Goal: Information Seeking & Learning: Learn about a topic

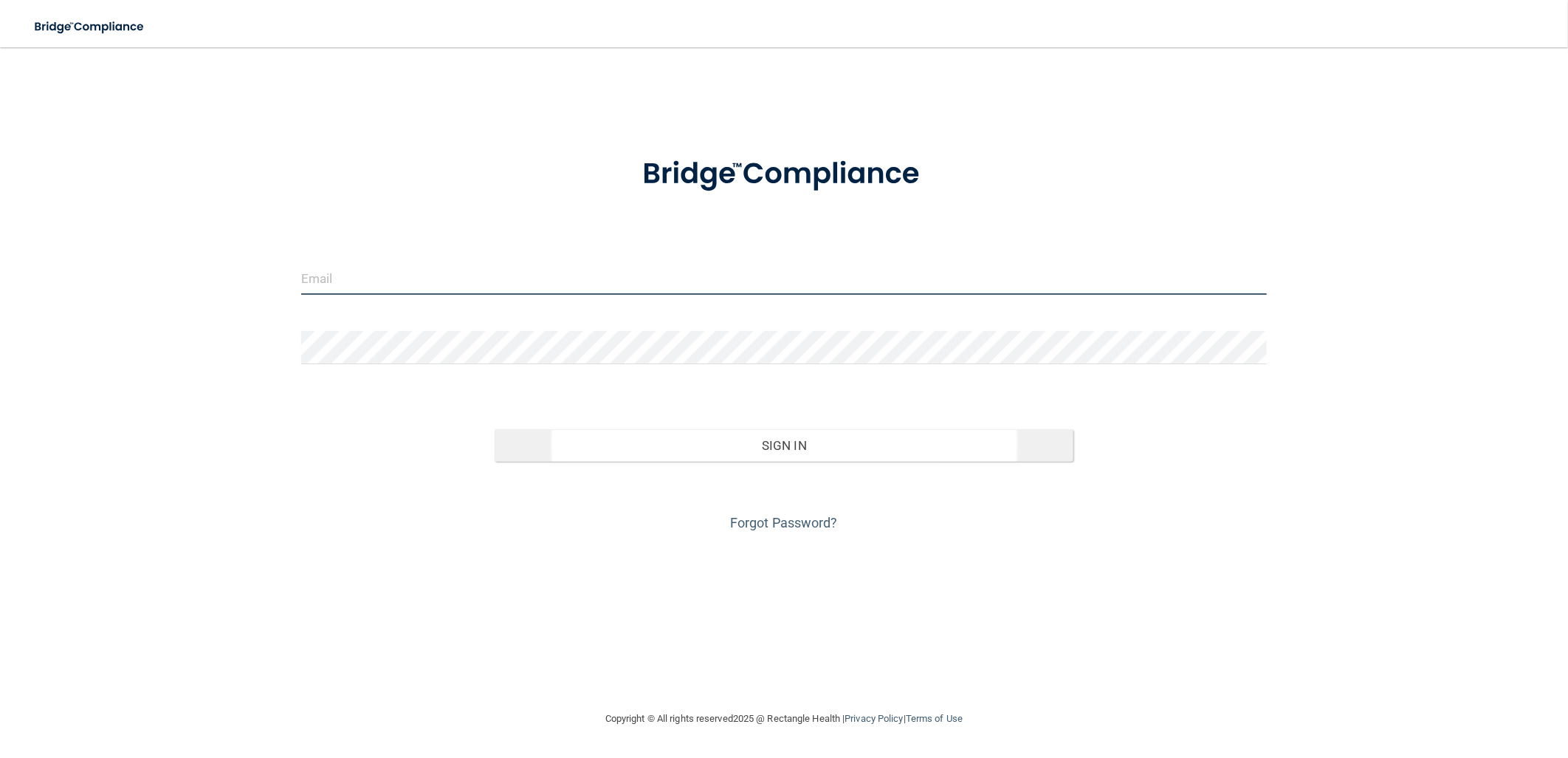
type input "[EMAIL_ADDRESS][DOMAIN_NAME]"
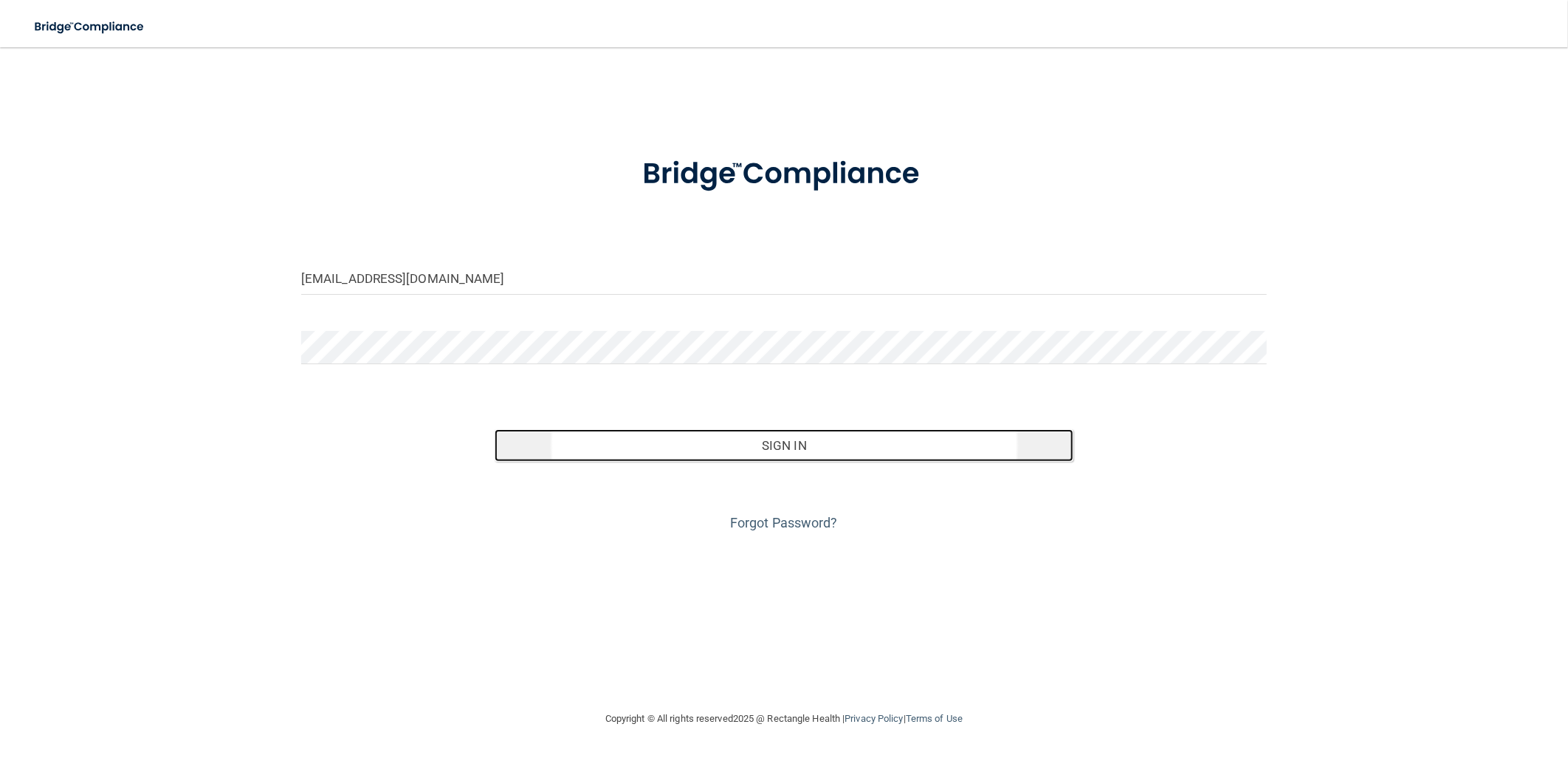
click at [869, 454] on button "Sign In" at bounding box center [784, 445] width 579 height 33
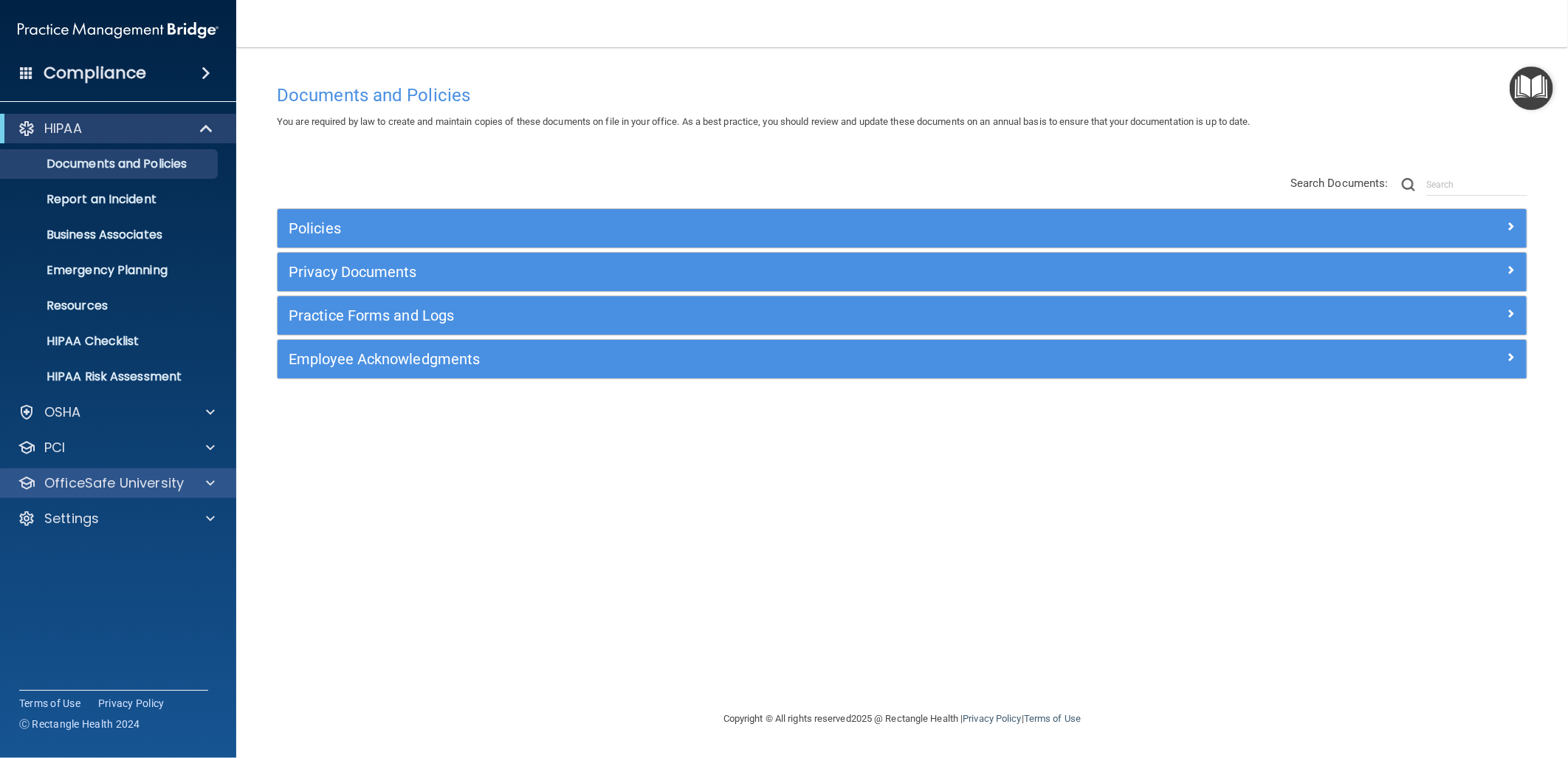
click at [203, 492] on div "OfficeSafe University" at bounding box center [118, 483] width 237 height 30
click at [157, 489] on p "OfficeSafe University" at bounding box center [113, 483] width 139 height 18
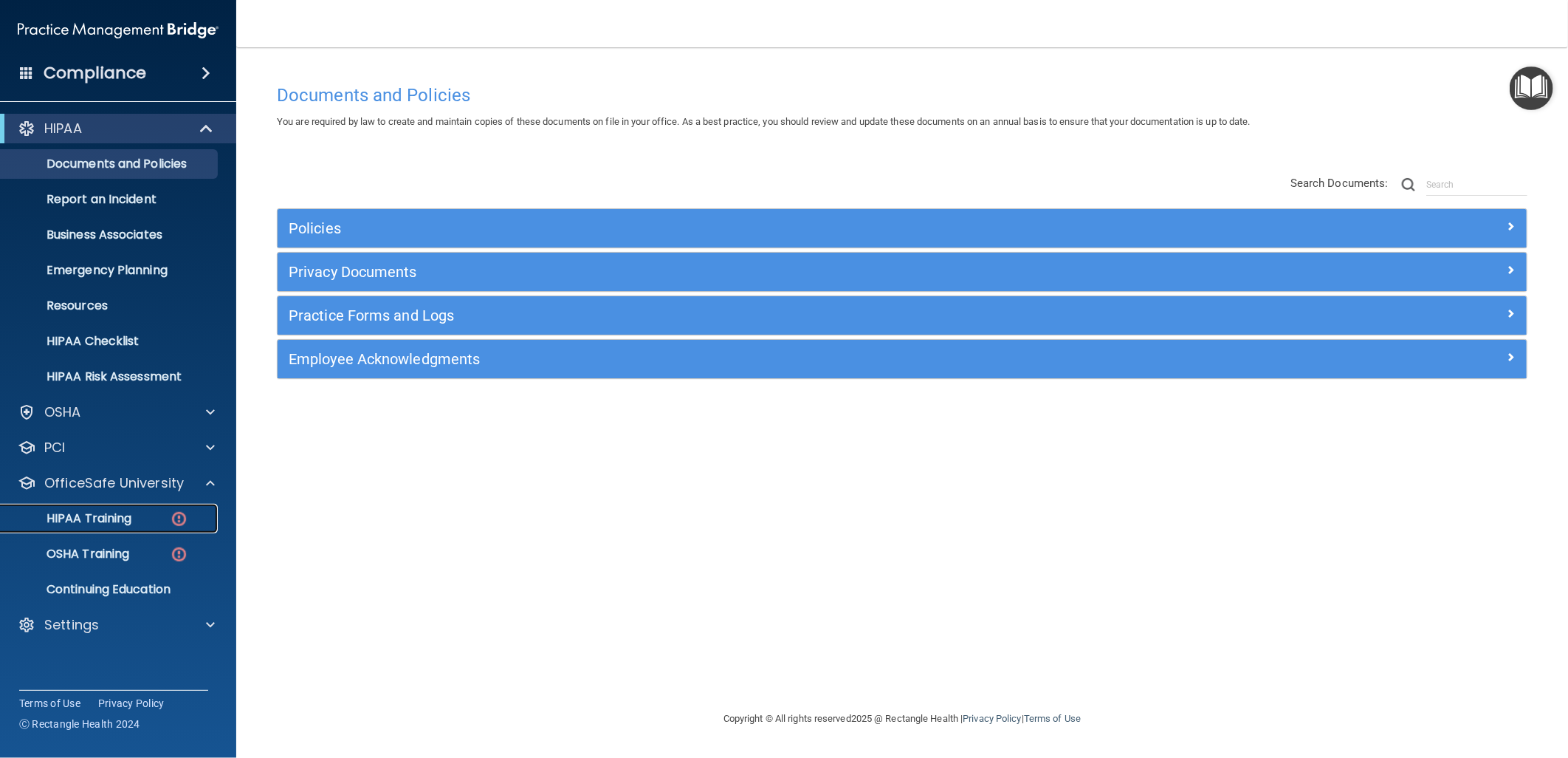
click at [157, 522] on div "HIPAA Training" at bounding box center [111, 518] width 201 height 15
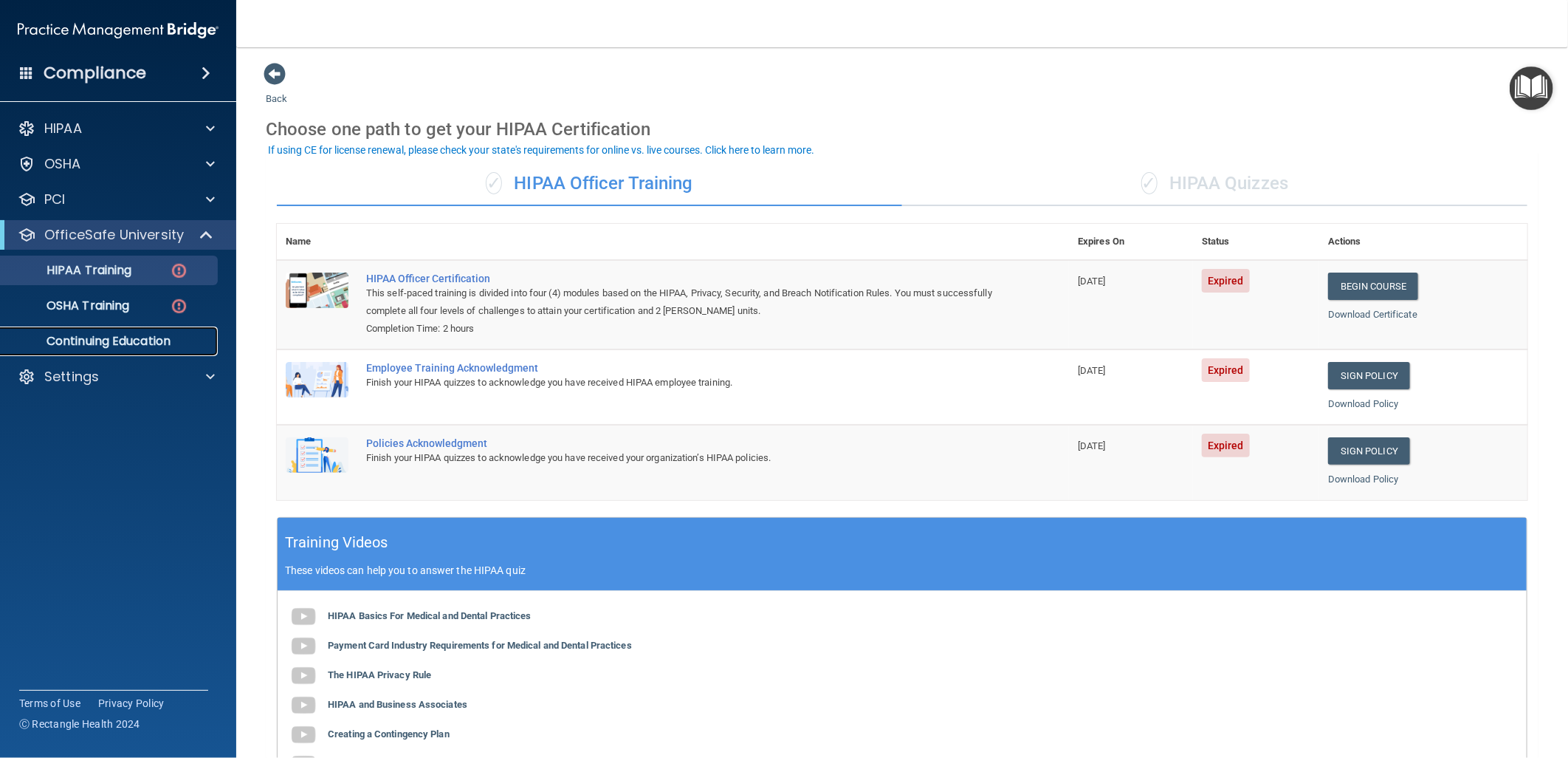
click at [112, 346] on p "Continuing Education" at bounding box center [111, 341] width 201 height 15
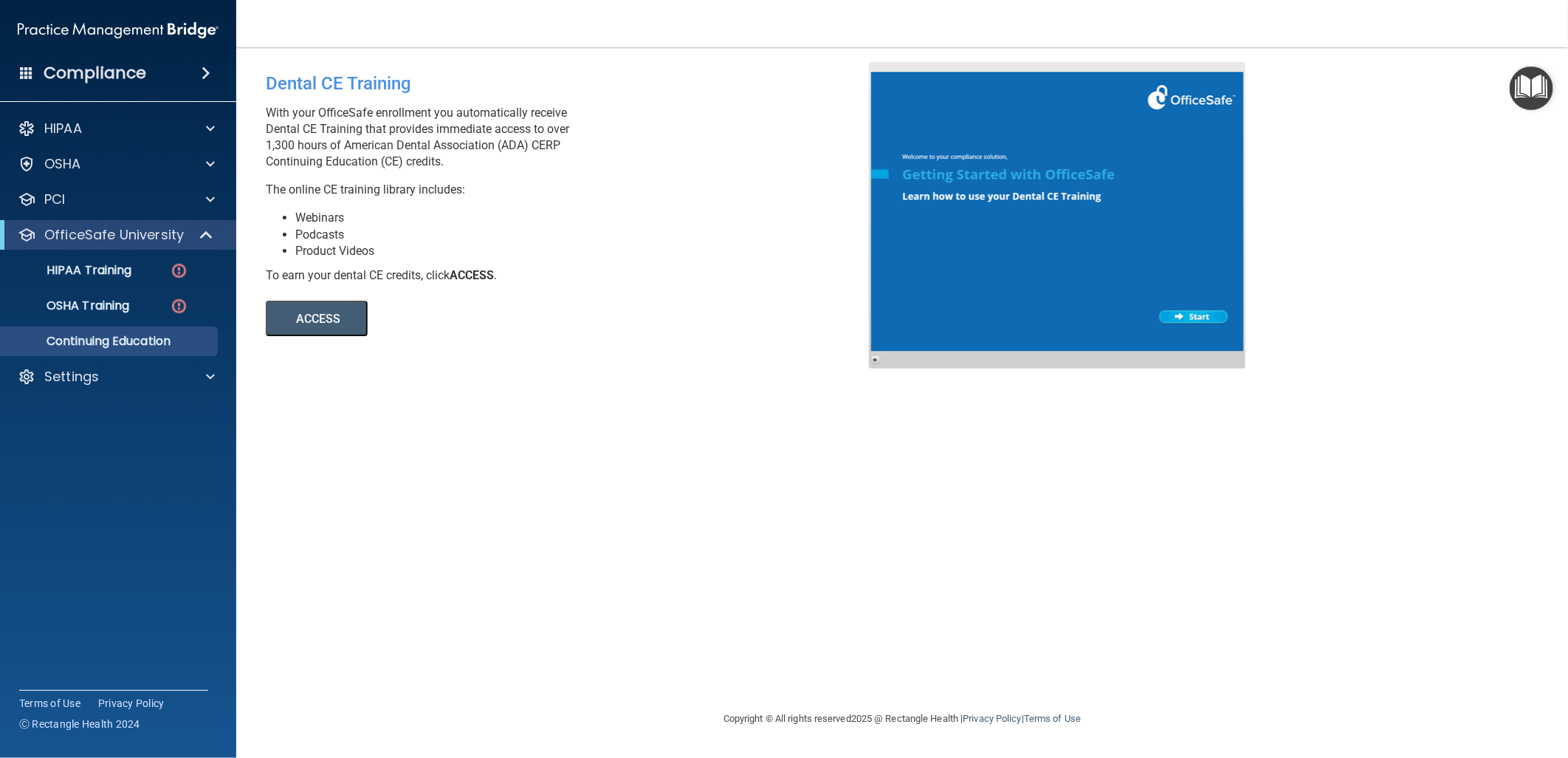
click at [319, 320] on button "ACCESS" at bounding box center [317, 319] width 102 height 36
click at [153, 201] on div "PCI" at bounding box center [99, 199] width 183 height 18
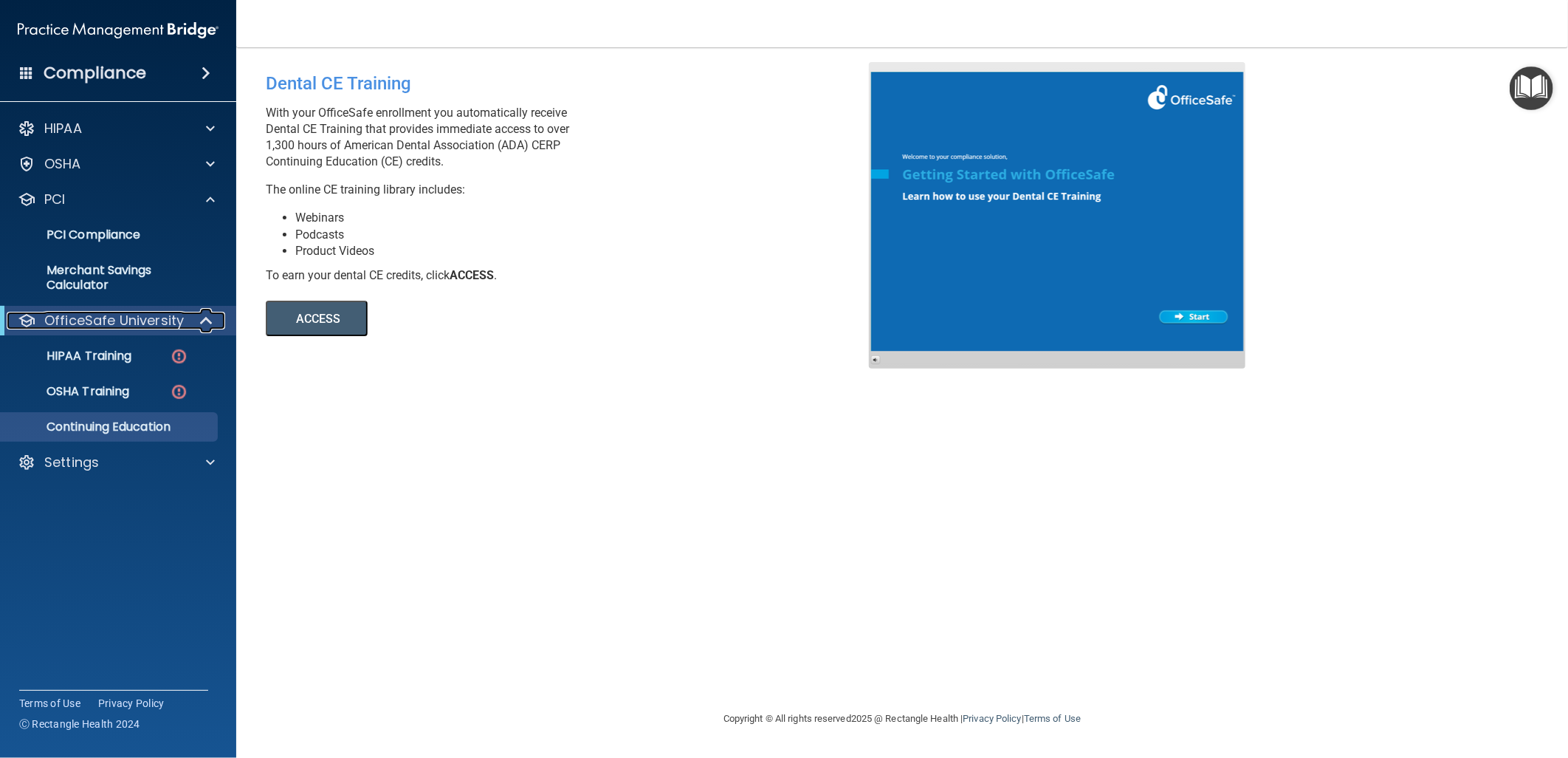
click at [201, 329] on span at bounding box center [207, 321] width 13 height 18
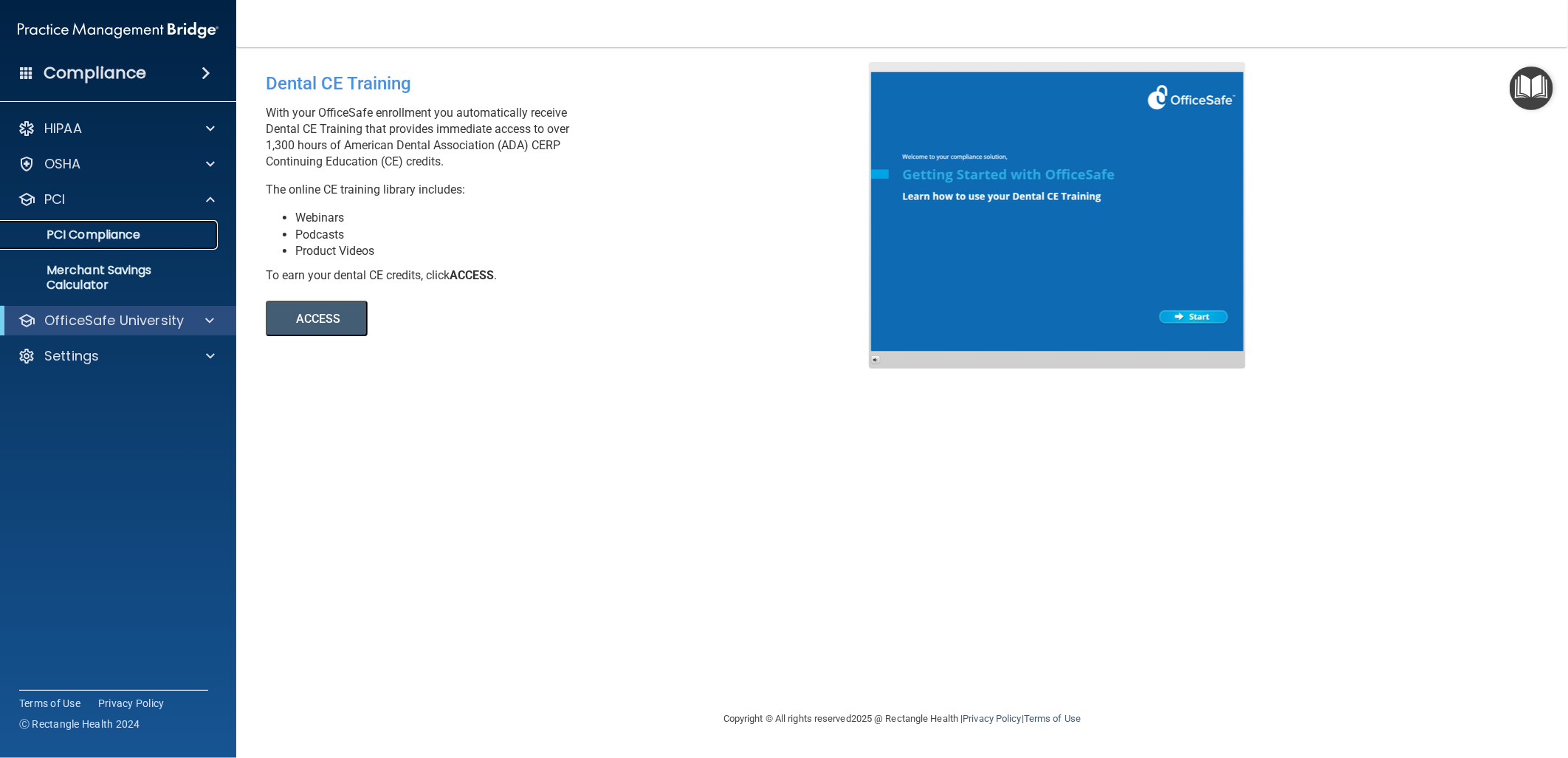
click at [156, 238] on p "PCI Compliance" at bounding box center [111, 234] width 201 height 15
click at [118, 76] on h4 "Compliance" at bounding box center [95, 73] width 103 height 21
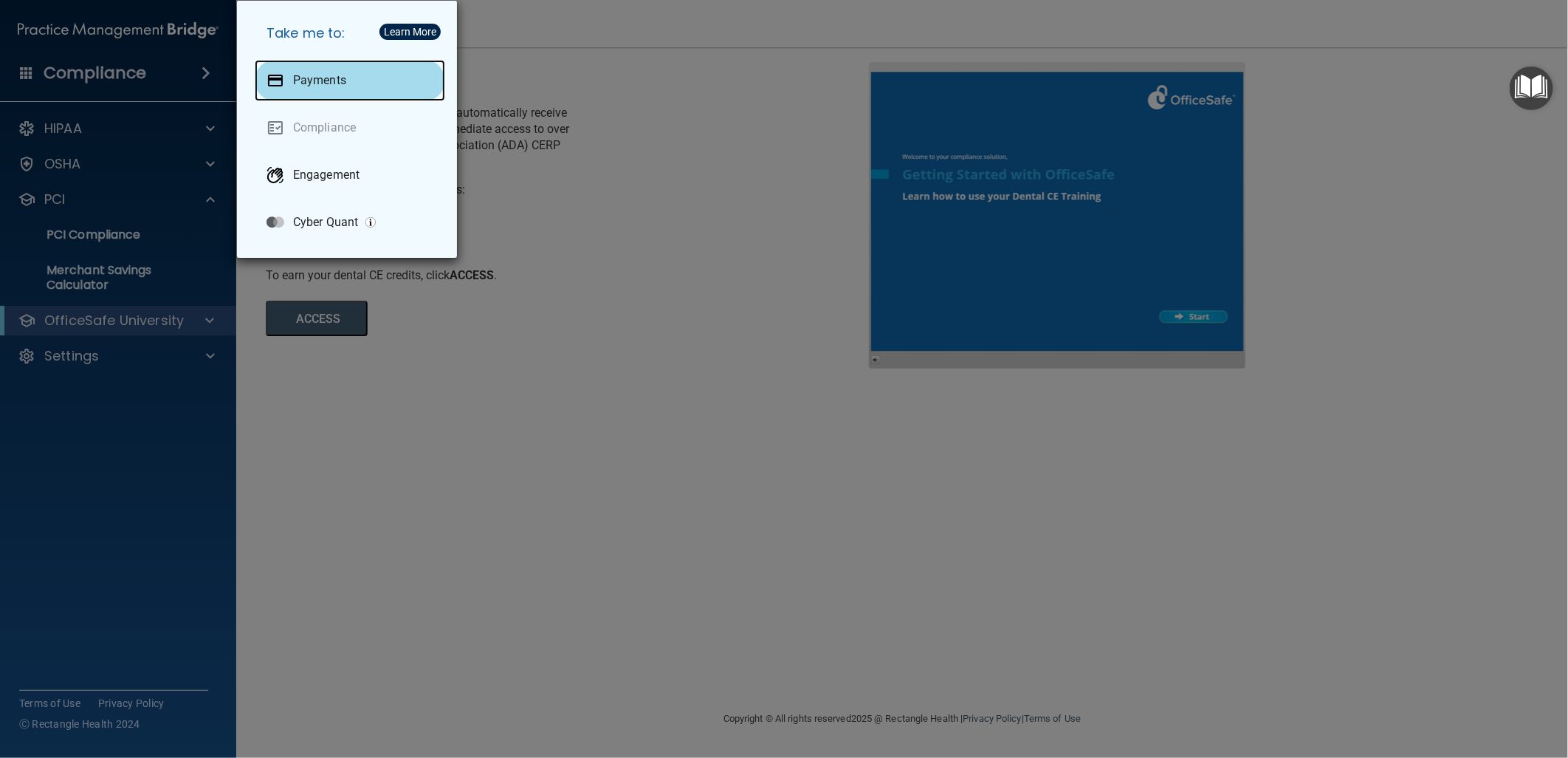
click at [366, 78] on div "Payments" at bounding box center [349, 81] width 190 height 42
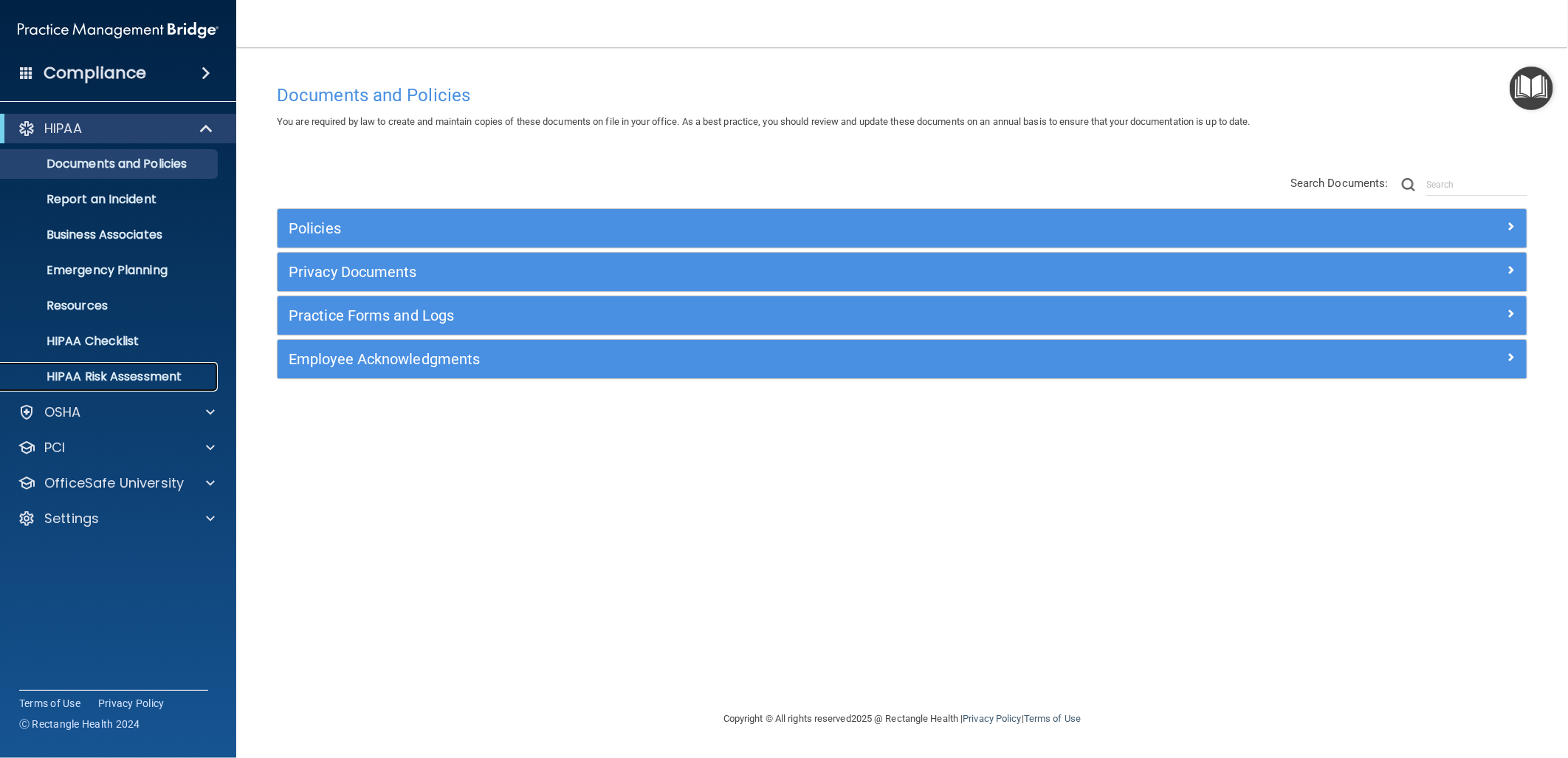
click at [149, 378] on p "HIPAA Risk Assessment" at bounding box center [111, 377] width 201 height 15
